Goal: Task Accomplishment & Management: Use online tool/utility

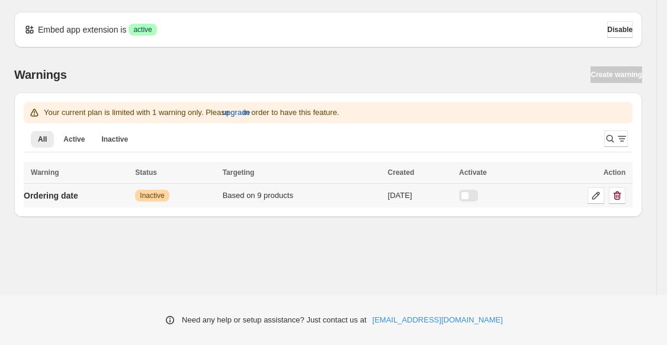
click at [478, 195] on div at bounding box center [468, 196] width 19 height 12
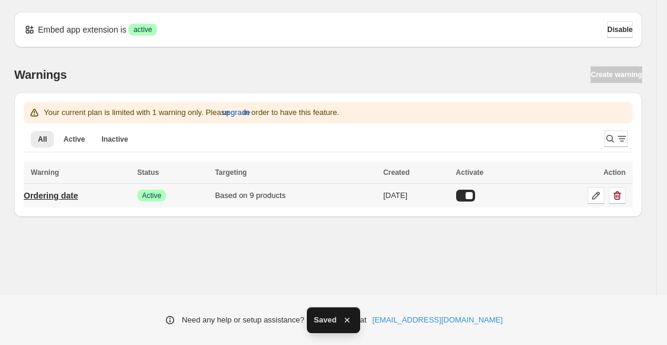
click at [52, 198] on p "Ordering date" at bounding box center [51, 196] width 55 height 12
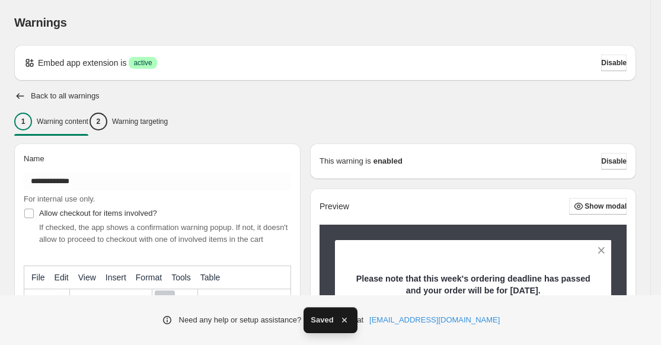
scroll to position [302, 0]
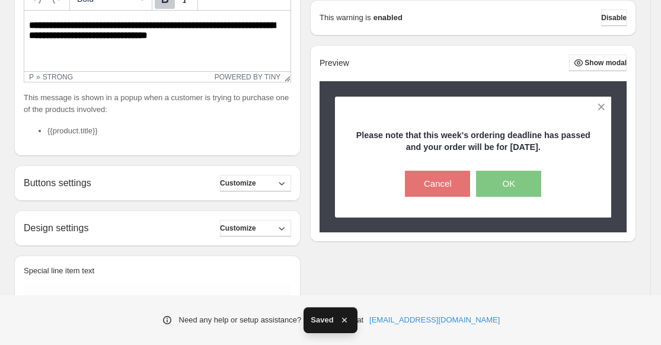
click at [193, 41] on html "**********" at bounding box center [157, 30] width 266 height 39
click at [193, 39] on strong "**********" at bounding box center [152, 30] width 246 height 19
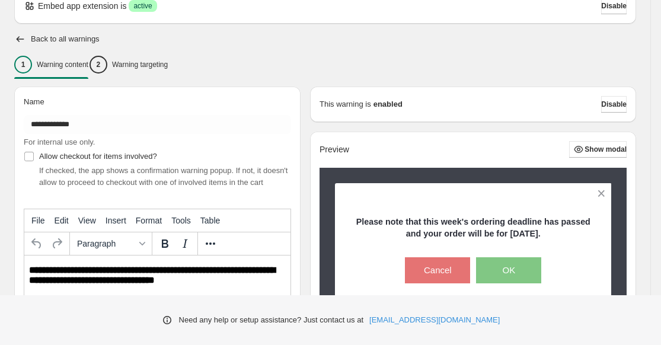
scroll to position [55, 0]
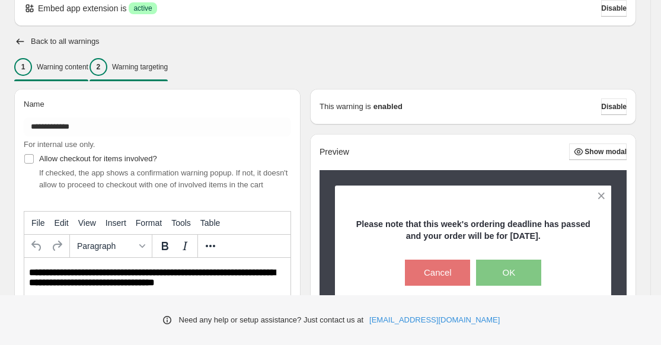
click at [153, 63] on p "Warning targeting" at bounding box center [140, 66] width 56 height 9
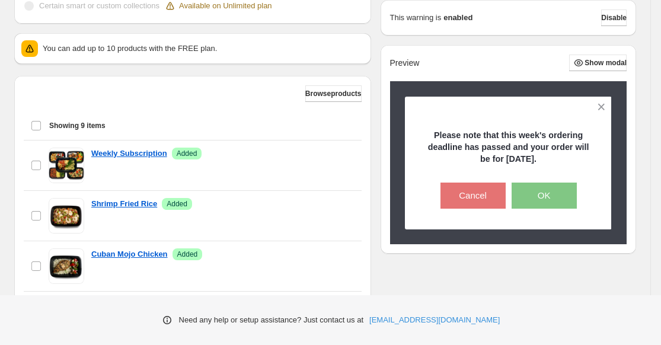
scroll to position [407, 0]
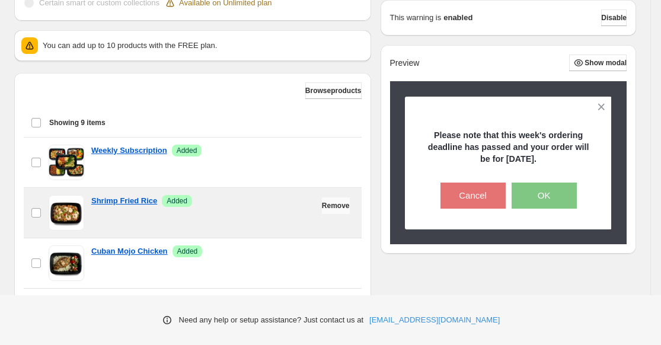
click at [324, 213] on button "Remove" at bounding box center [336, 205] width 28 height 17
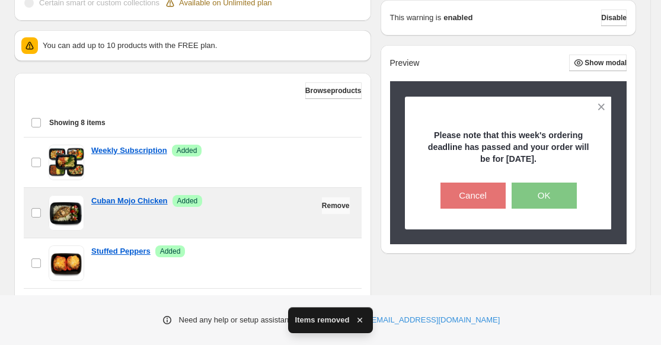
click at [326, 212] on button "Remove" at bounding box center [336, 205] width 28 height 17
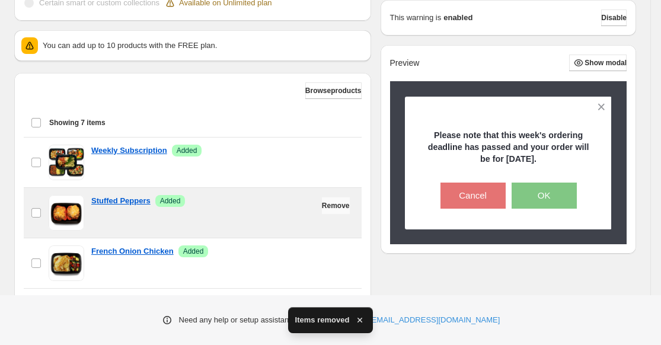
click at [326, 212] on button "Remove" at bounding box center [336, 205] width 28 height 17
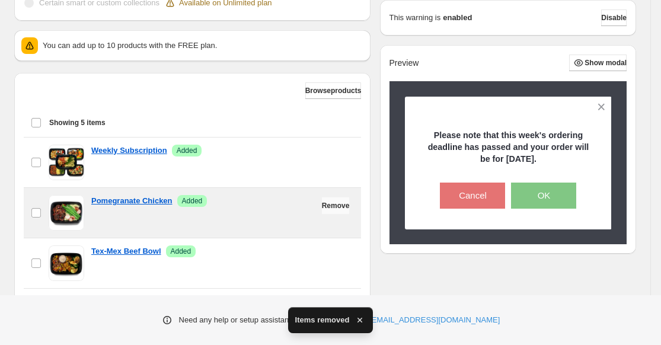
click at [326, 212] on button "Remove" at bounding box center [336, 205] width 28 height 17
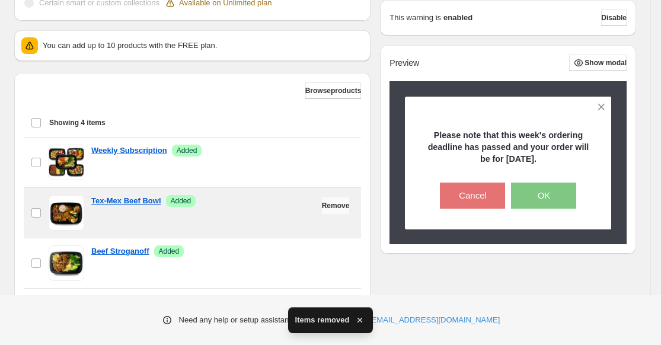
click at [326, 212] on button "Remove" at bounding box center [336, 205] width 28 height 17
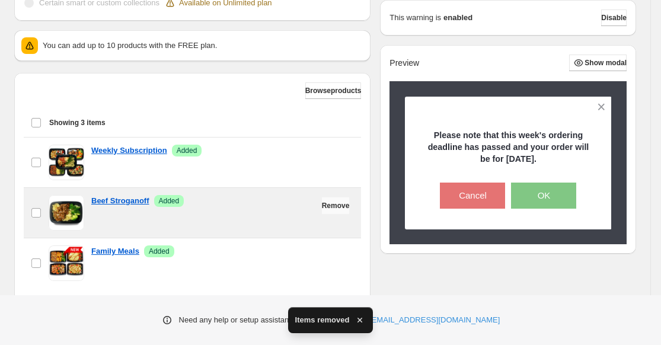
click at [326, 212] on button "Remove" at bounding box center [336, 205] width 28 height 17
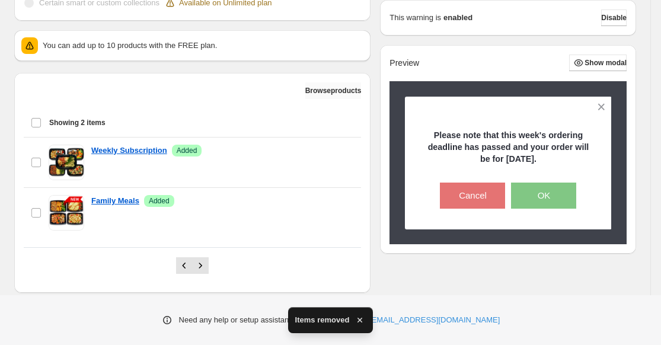
click at [334, 94] on span "Browse products" at bounding box center [333, 90] width 56 height 9
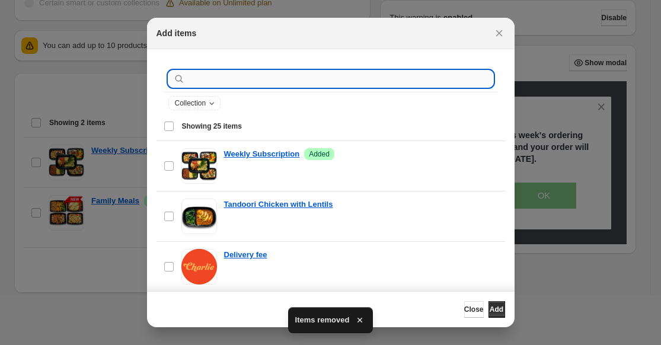
click at [328, 82] on input ":r1c:" at bounding box center [340, 78] width 306 height 17
click at [206, 105] on span "Collection" at bounding box center [190, 102] width 31 height 9
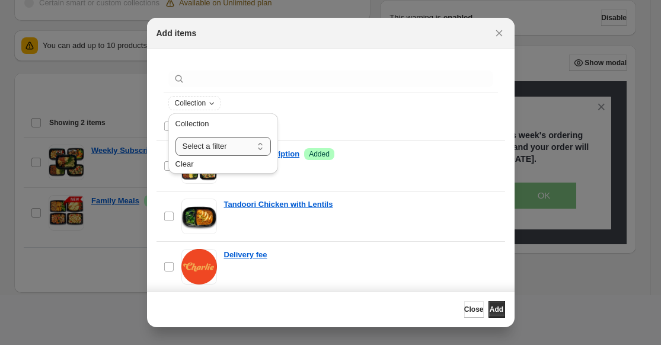
click at [203, 139] on select "**********" at bounding box center [222, 146] width 95 height 19
select select "**********"
click at [175, 137] on select "**********" at bounding box center [222, 146] width 95 height 19
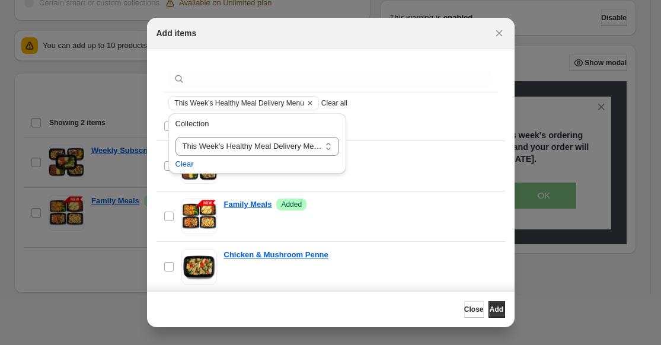
click at [314, 303] on div "Close Add" at bounding box center [330, 309] width 348 height 17
click at [411, 116] on div "Select all 9 items Showing 9 items" at bounding box center [331, 126] width 334 height 28
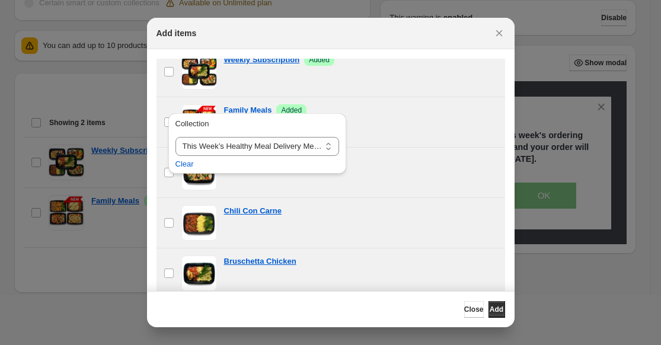
scroll to position [0, 0]
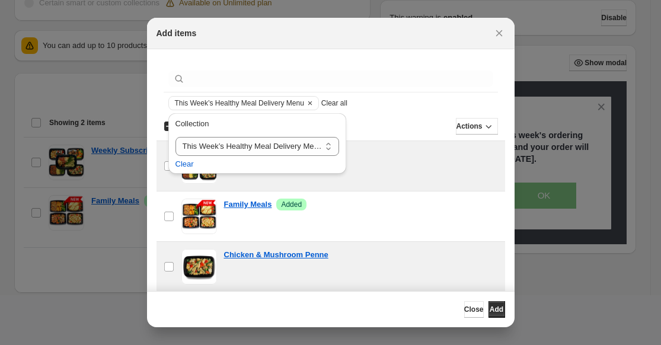
click at [166, 166] on div "**********" at bounding box center [257, 146] width 187 height 73
click at [162, 163] on label "checkbox" at bounding box center [168, 166] width 25 height 50
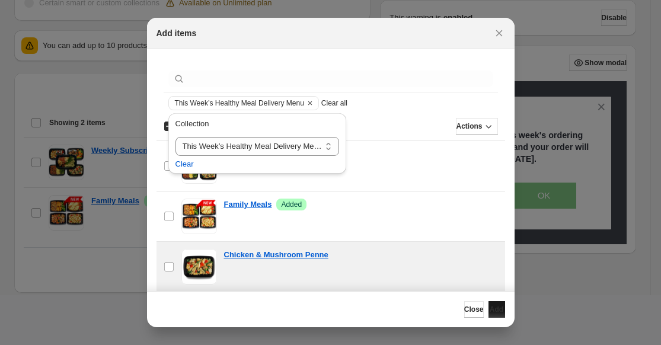
click at [489, 310] on span "Add" at bounding box center [496, 308] width 14 height 9
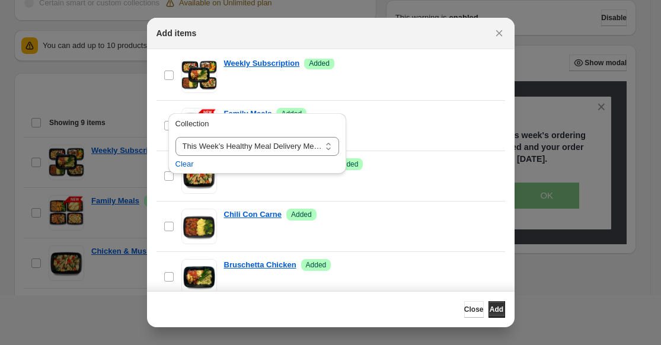
scroll to position [92, 0]
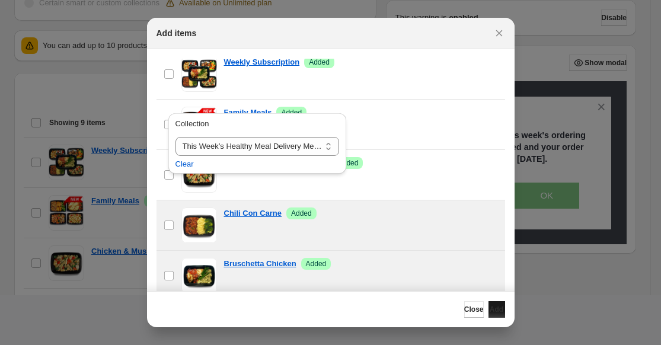
click at [489, 311] on span "Add" at bounding box center [496, 308] width 14 height 9
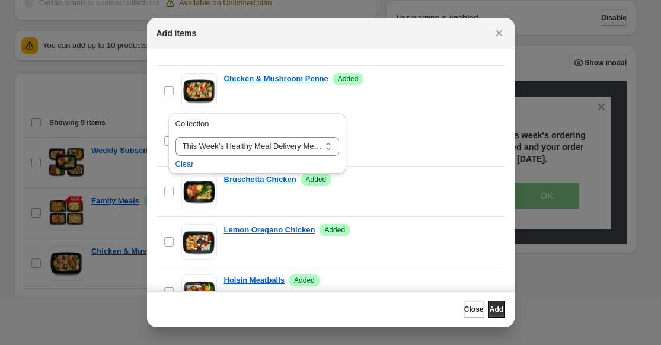
scroll to position [190, 0]
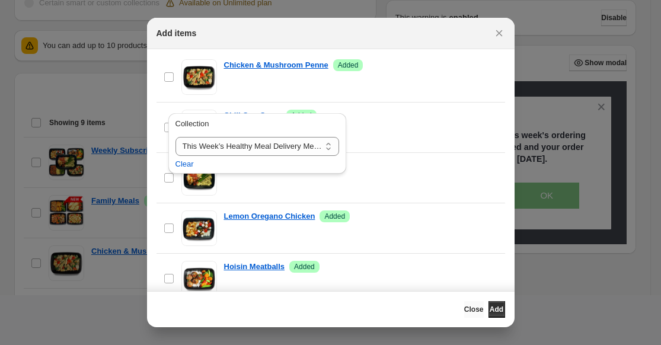
click at [464, 304] on button "Close" at bounding box center [474, 309] width 20 height 17
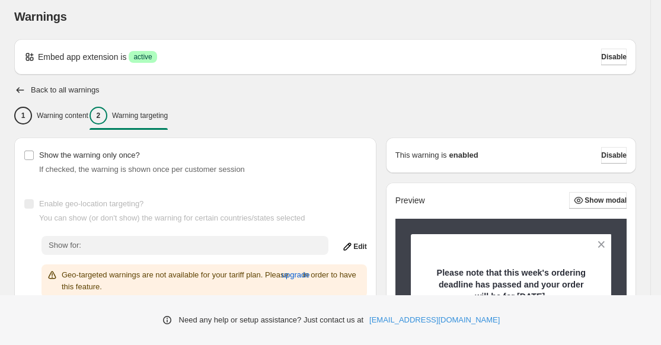
scroll to position [0, 0]
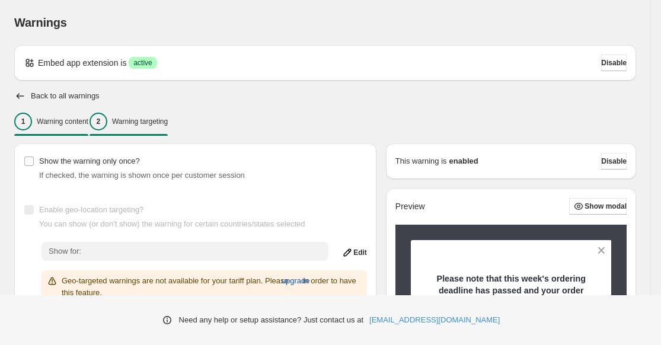
click at [71, 125] on p "Warning content" at bounding box center [63, 121] width 52 height 9
